Goal: Navigation & Orientation: Find specific page/section

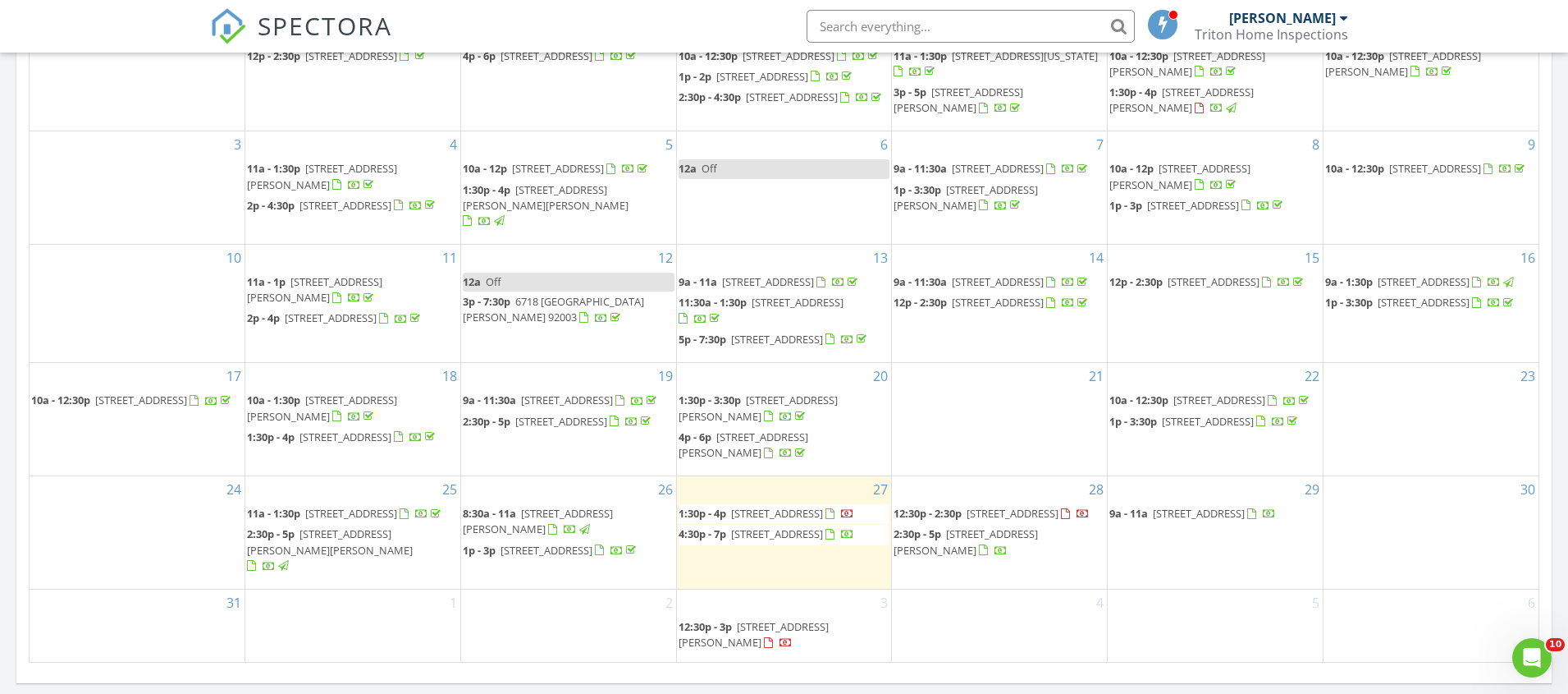
scroll to position [6, 0]
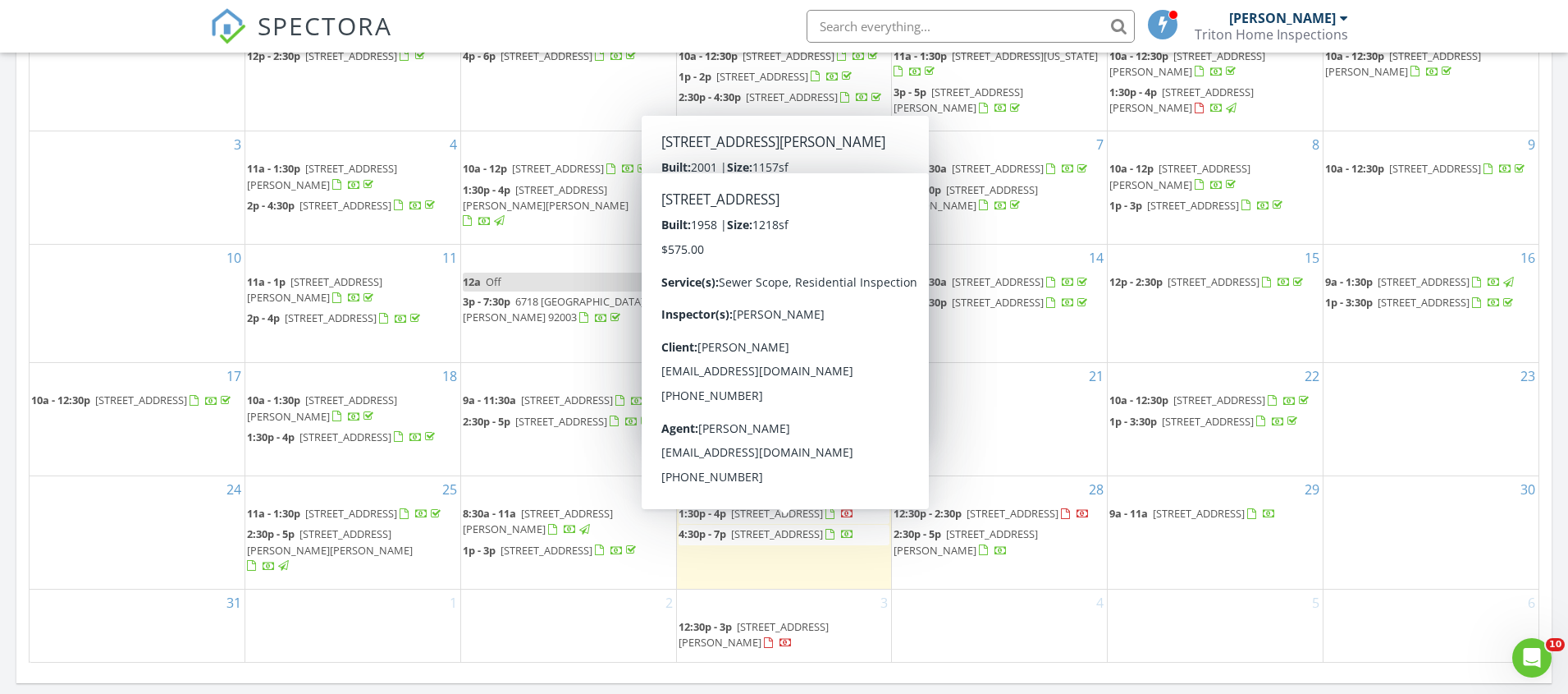
click at [773, 521] on span "[STREET_ADDRESS]" at bounding box center [777, 513] width 92 height 15
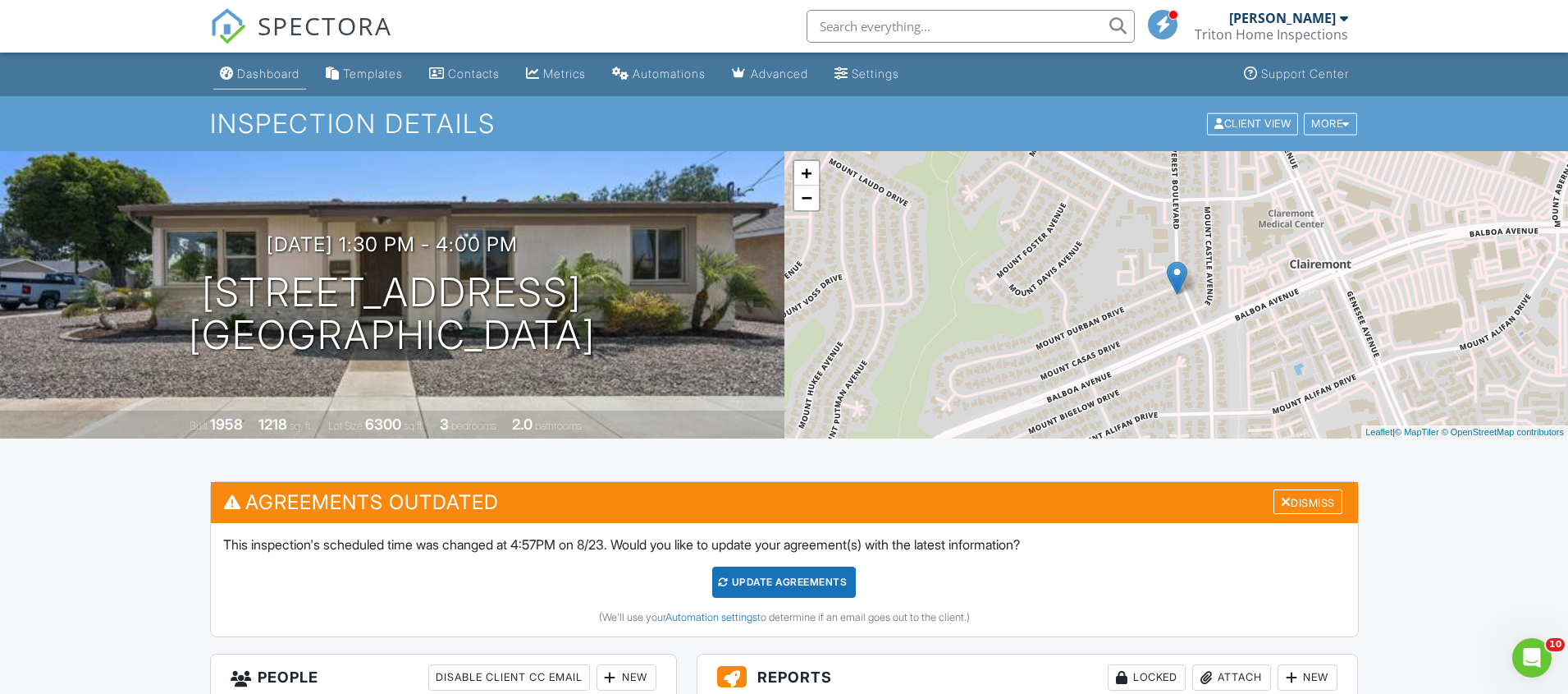
click at [279, 67] on div "Dashboard" at bounding box center [269, 73] width 62 height 14
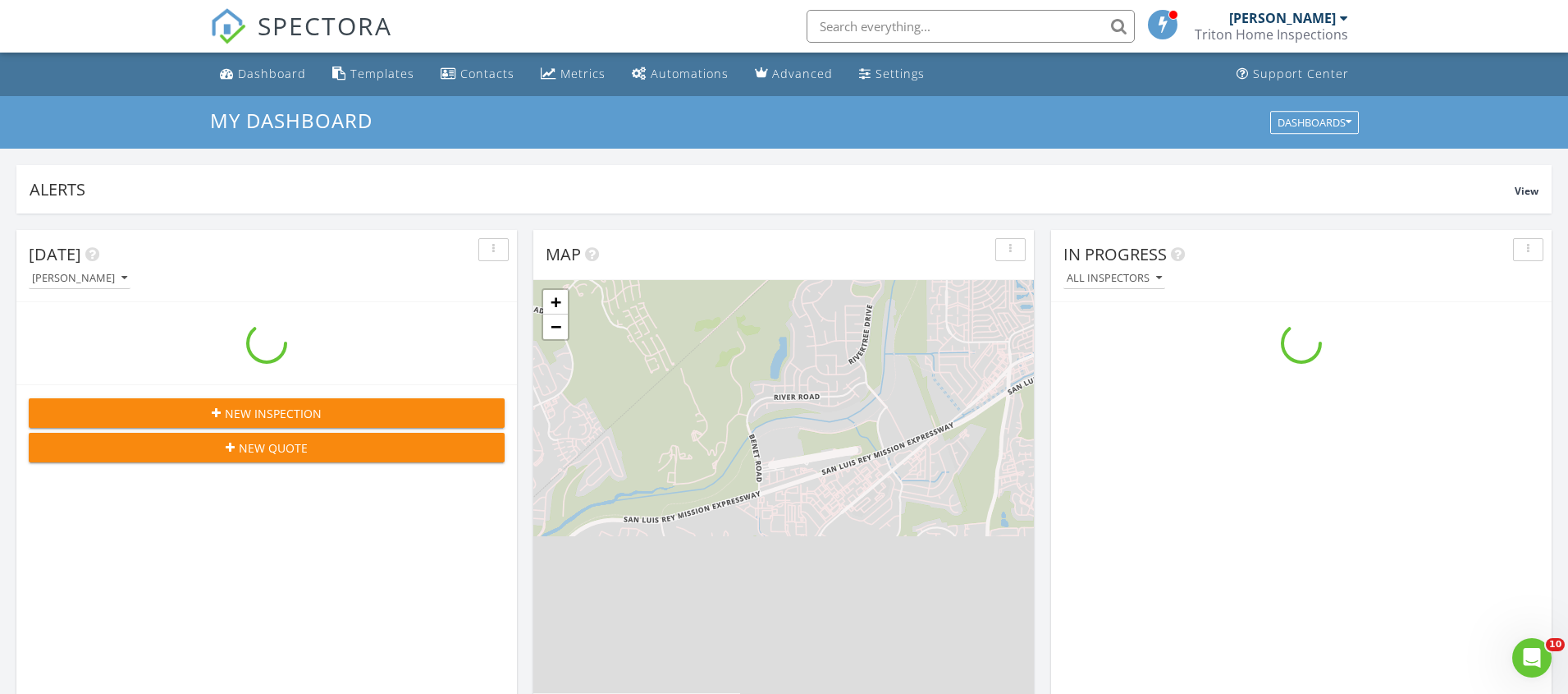
scroll to position [1494, 1569]
